Goal: Find specific page/section

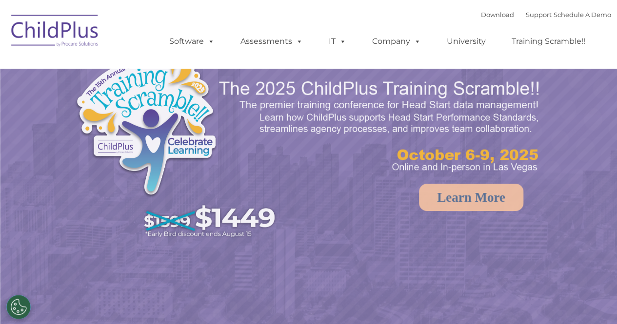
select select "MEDIUM"
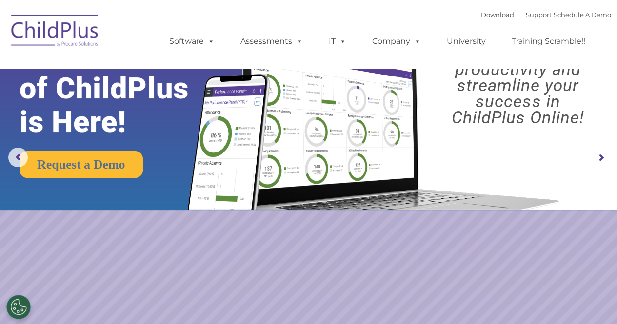
scroll to position [42, 0]
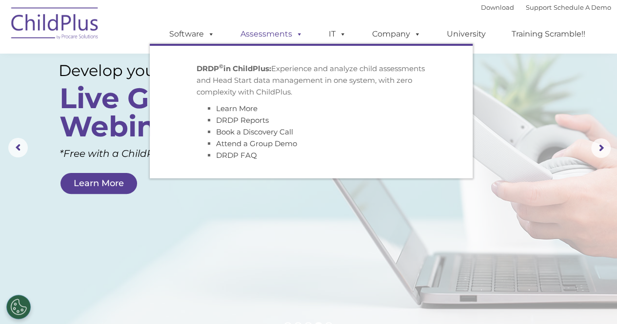
click at [279, 34] on link "Assessments" at bounding box center [272, 34] width 82 height 20
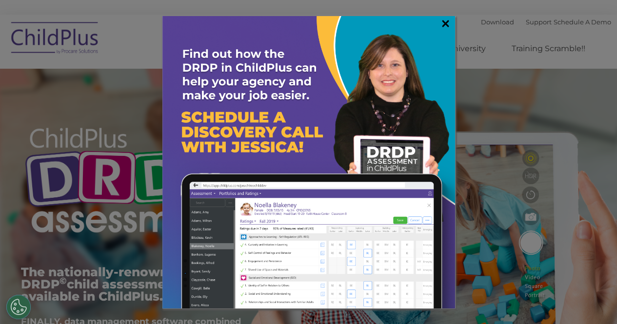
click at [445, 27] on link "×" at bounding box center [445, 24] width 11 height 10
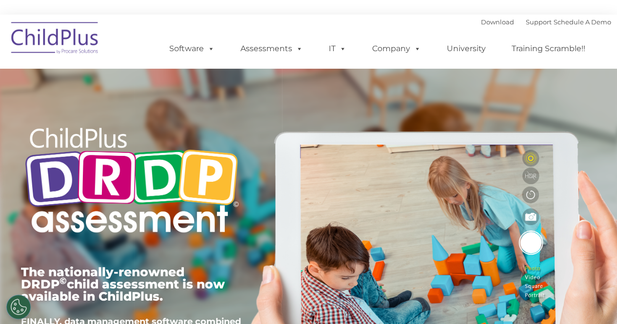
click at [54, 43] on img at bounding box center [55, 39] width 98 height 49
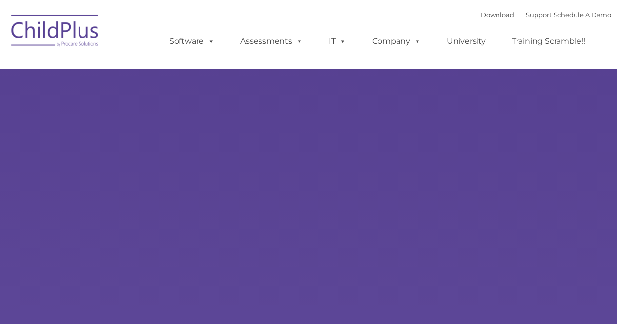
type input ""
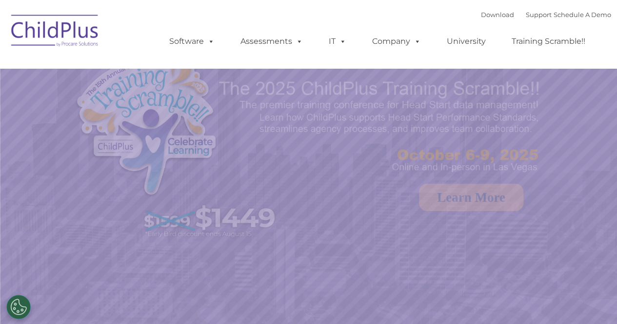
select select "MEDIUM"
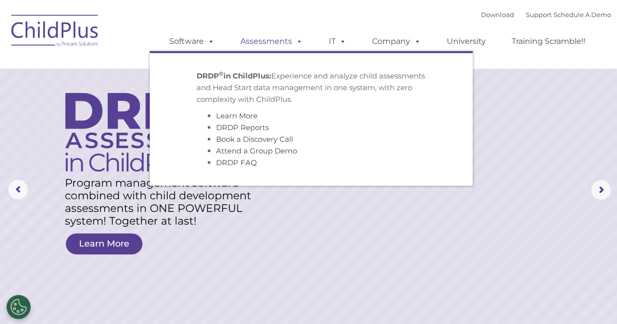
click at [259, 39] on link "Assessments" at bounding box center [272, 42] width 82 height 20
